Goal: Information Seeking & Learning: Learn about a topic

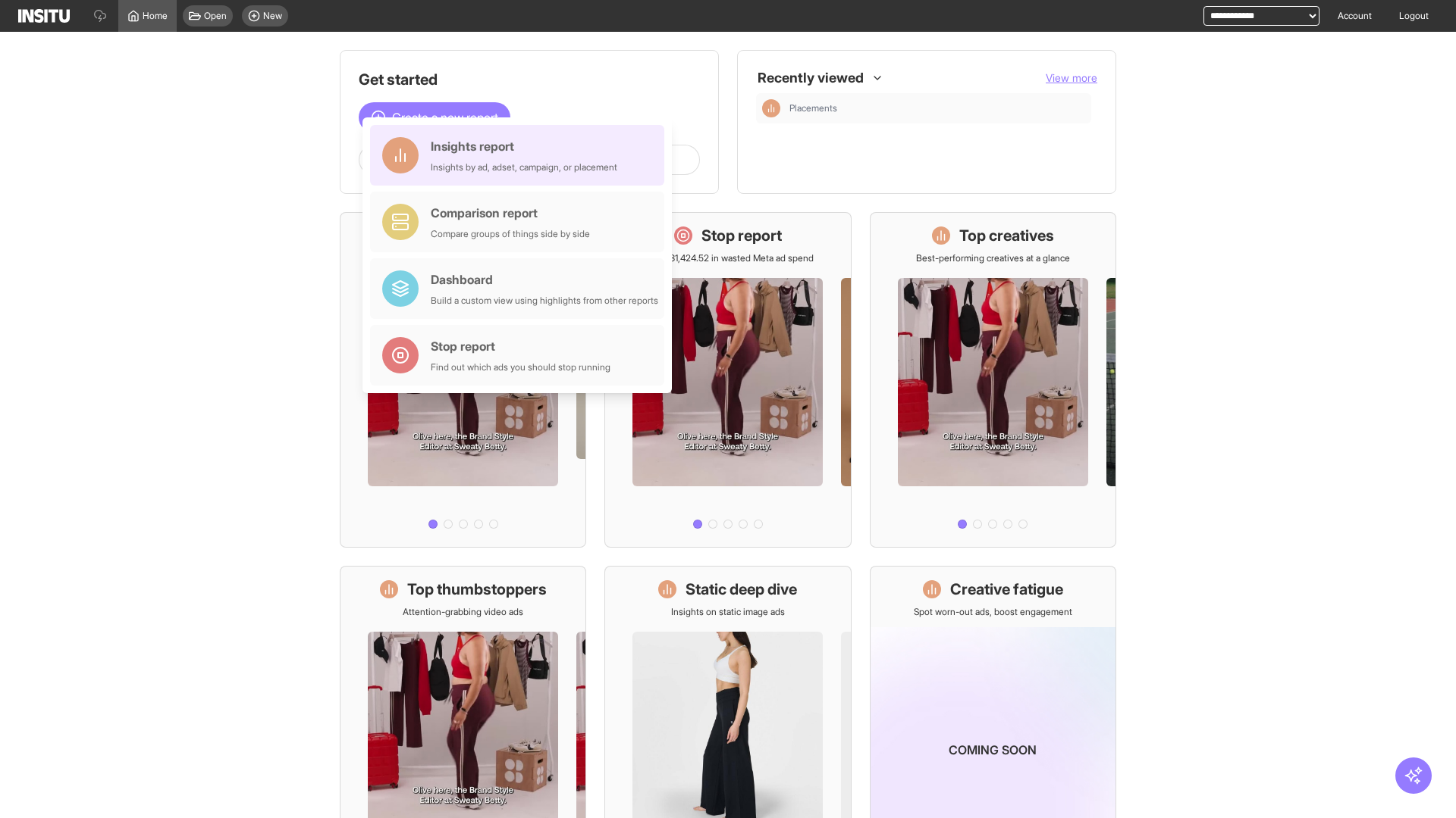
click at [521, 156] on div "Insights report Insights by ad, adset, campaign, or placement" at bounding box center [524, 155] width 187 height 36
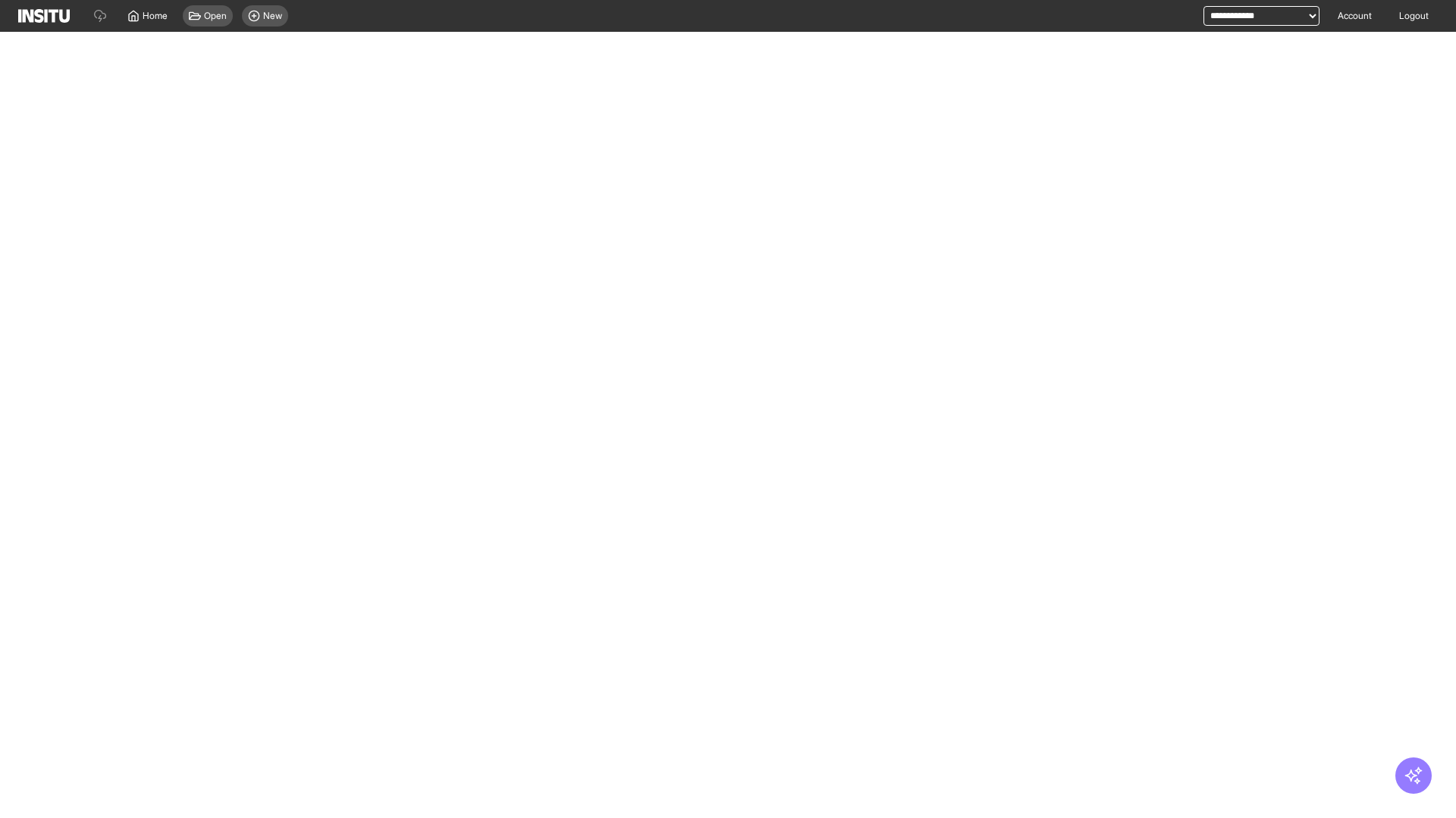
select select "**"
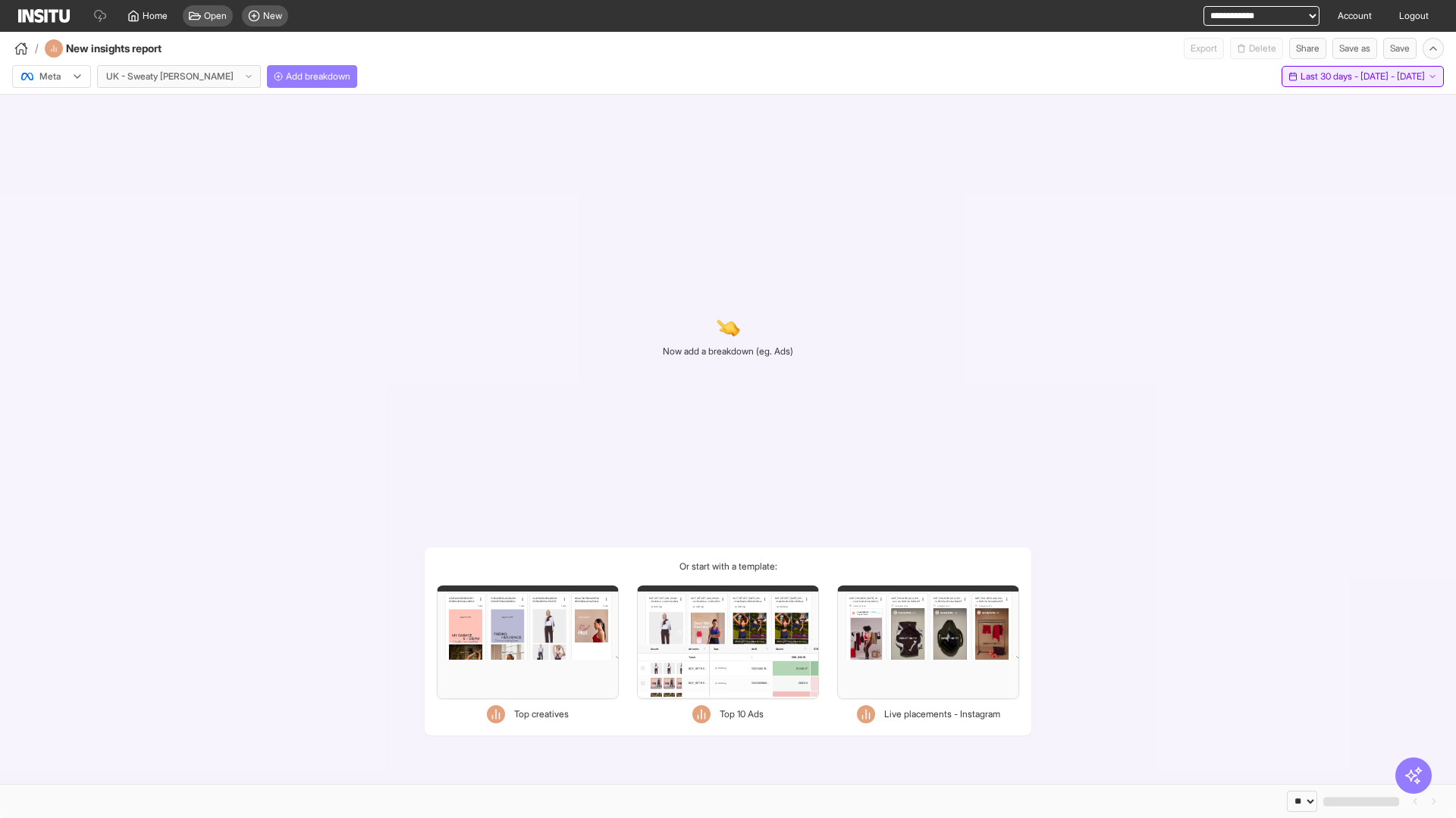
click at [1331, 76] on span "Last 30 days - [DATE] - [DATE]" at bounding box center [1362, 76] width 124 height 12
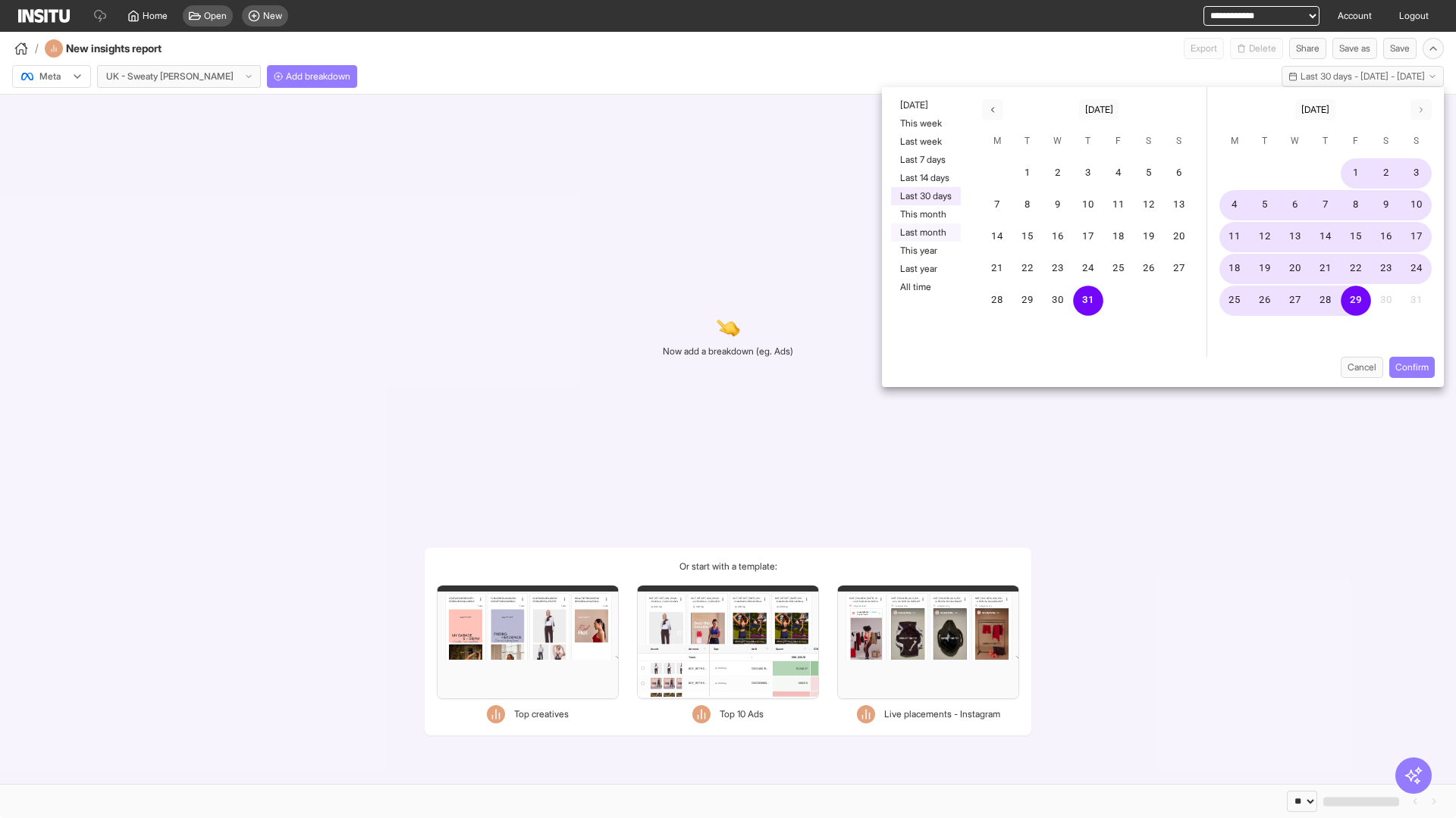
click at [924, 233] on button "Last month" at bounding box center [925, 233] width 70 height 18
